Goal: Find contact information: Find contact information

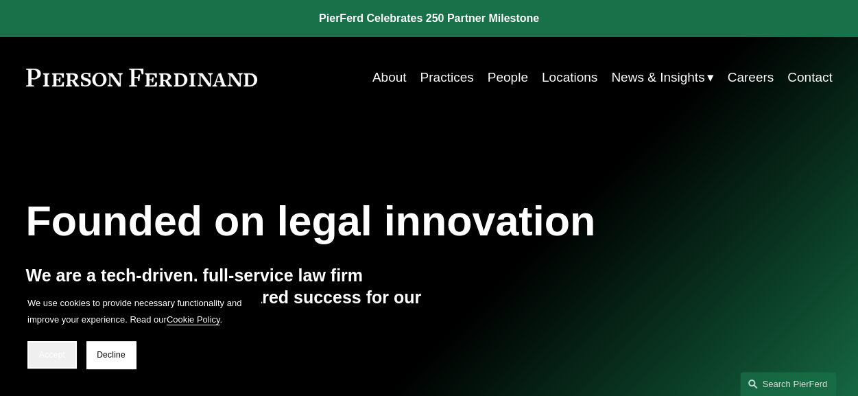
click at [49, 358] on span "Accept" at bounding box center [52, 355] width 26 height 10
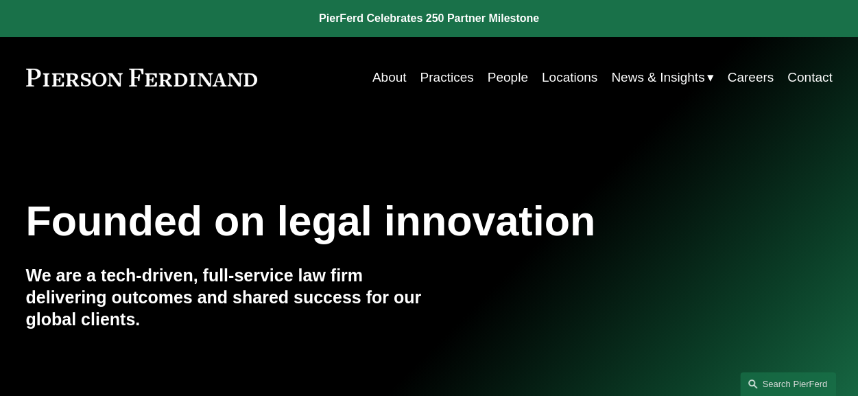
click at [813, 80] on link "Contact" at bounding box center [810, 77] width 45 height 26
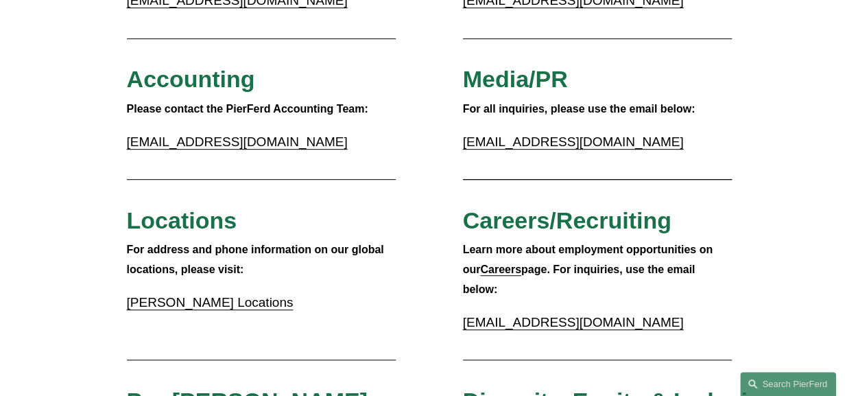
scroll to position [252, 0]
